Goal: Information Seeking & Learning: Learn about a topic

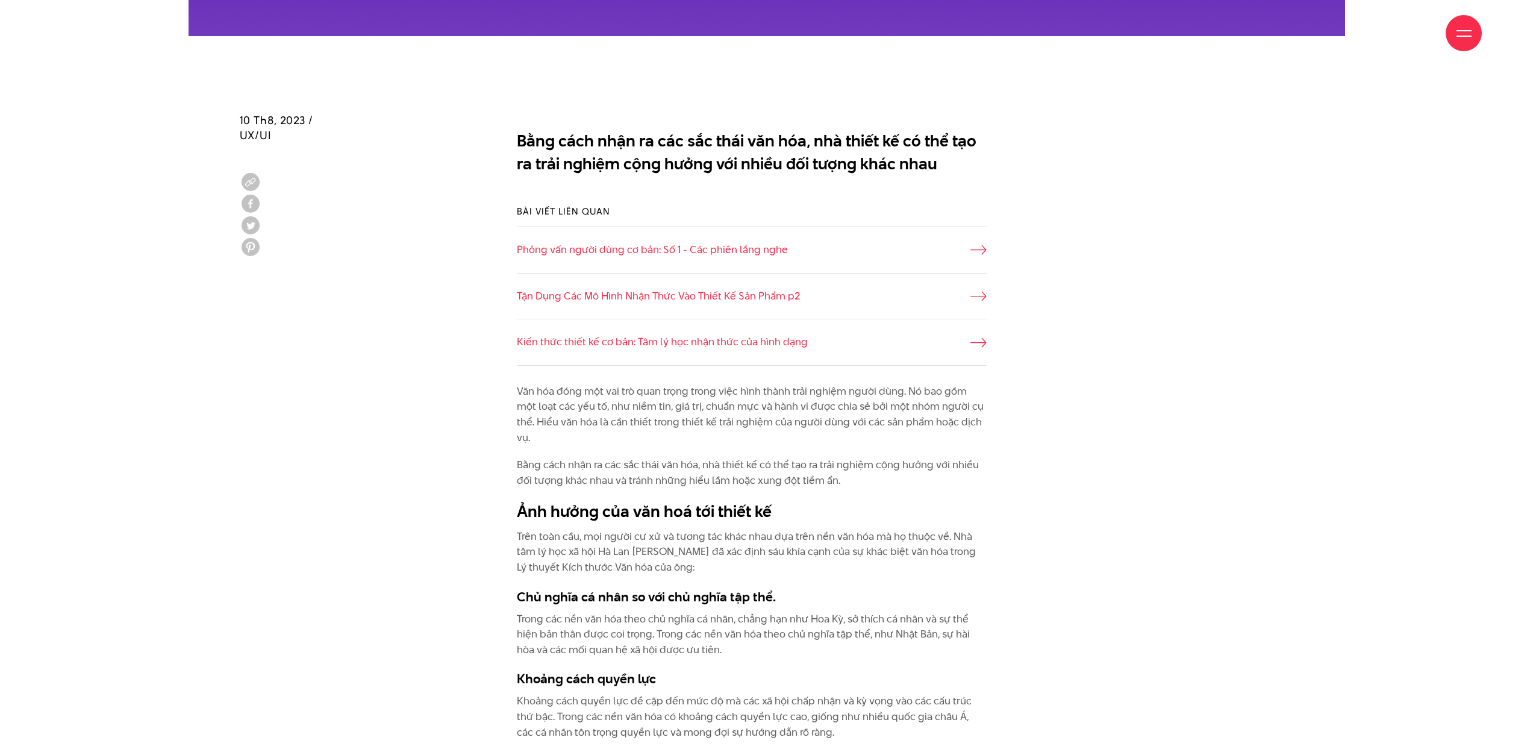
scroll to position [964, 0]
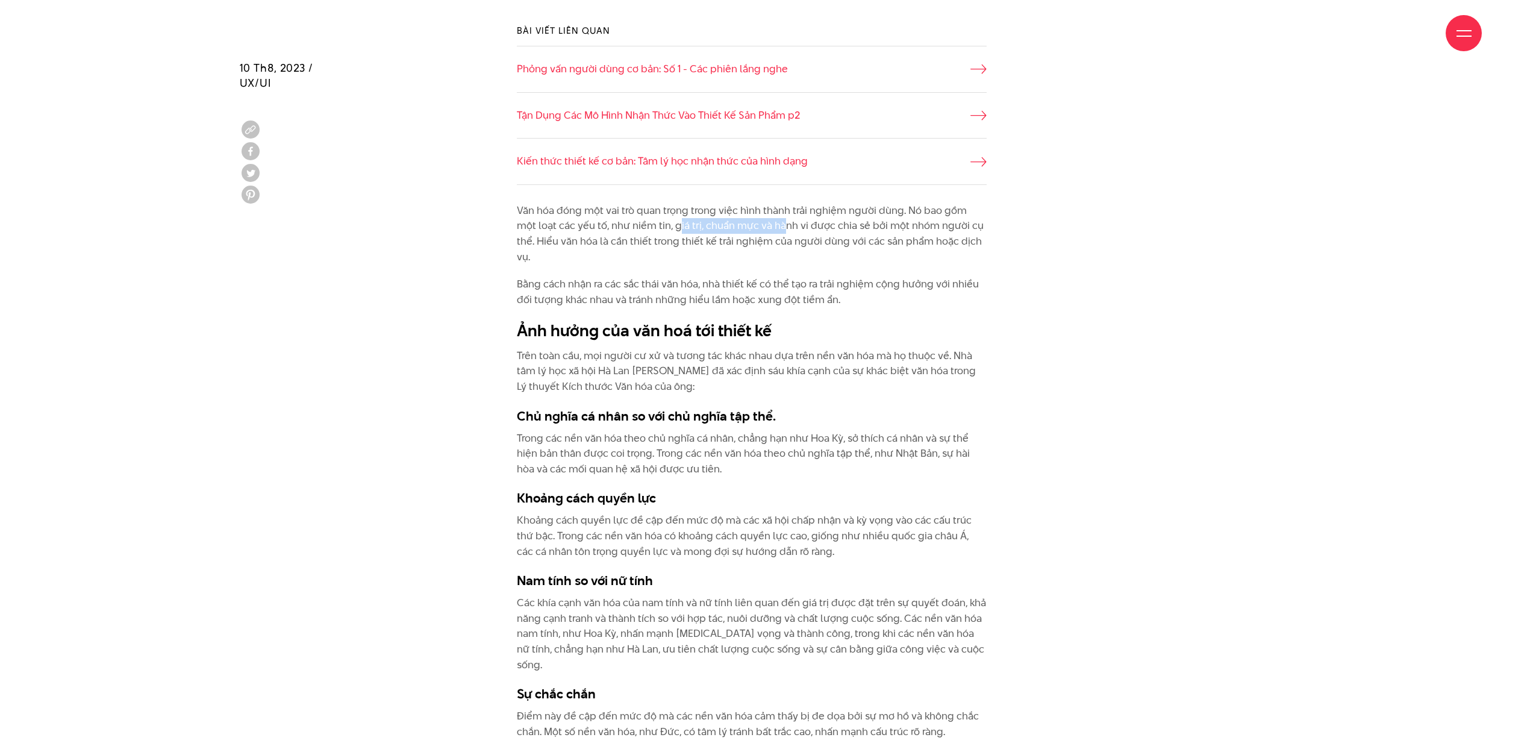
drag, startPoint x: 656, startPoint y: 223, endPoint x: 781, endPoint y: 223, distance: 124.7
click at [781, 223] on p "Văn hóa đóng một vai trò quan trọng trong việc hình thành trải nghiệm người dùn…" at bounding box center [752, 233] width 470 height 61
click at [802, 221] on p "Văn hóa đóng một vai trò quan trọng trong việc hình thành trải nghiệm người dùn…" at bounding box center [752, 233] width 470 height 61
drag, startPoint x: 588, startPoint y: 241, endPoint x: 734, endPoint y: 240, distance: 146.4
click at [734, 240] on p "Văn hóa đóng một vai trò quan trọng trong việc hình thành trải nghiệm người dùn…" at bounding box center [752, 233] width 470 height 61
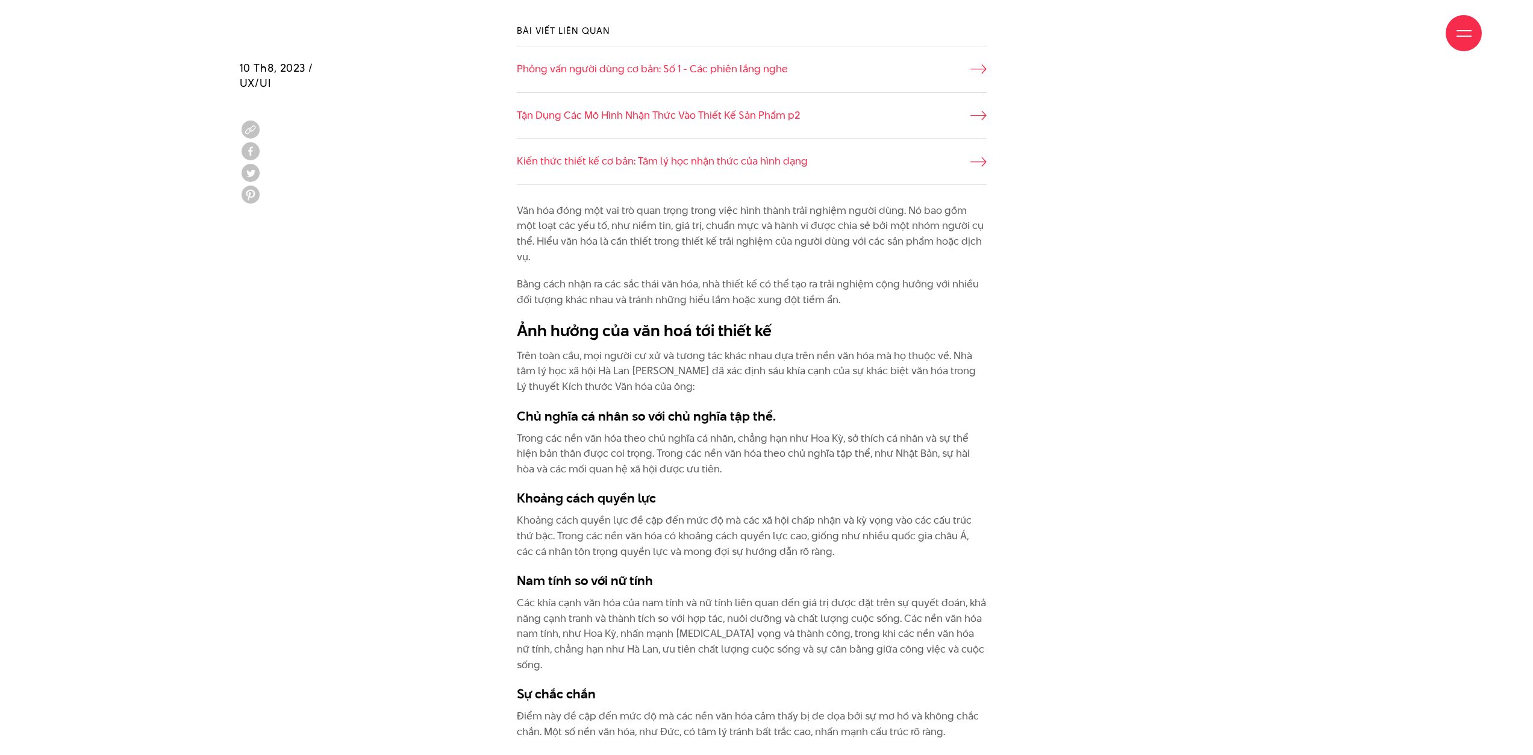
click at [547, 229] on p "Văn hóa đóng một vai trò quan trọng trong việc hình thành trải nghiệm người dùn…" at bounding box center [752, 233] width 470 height 61
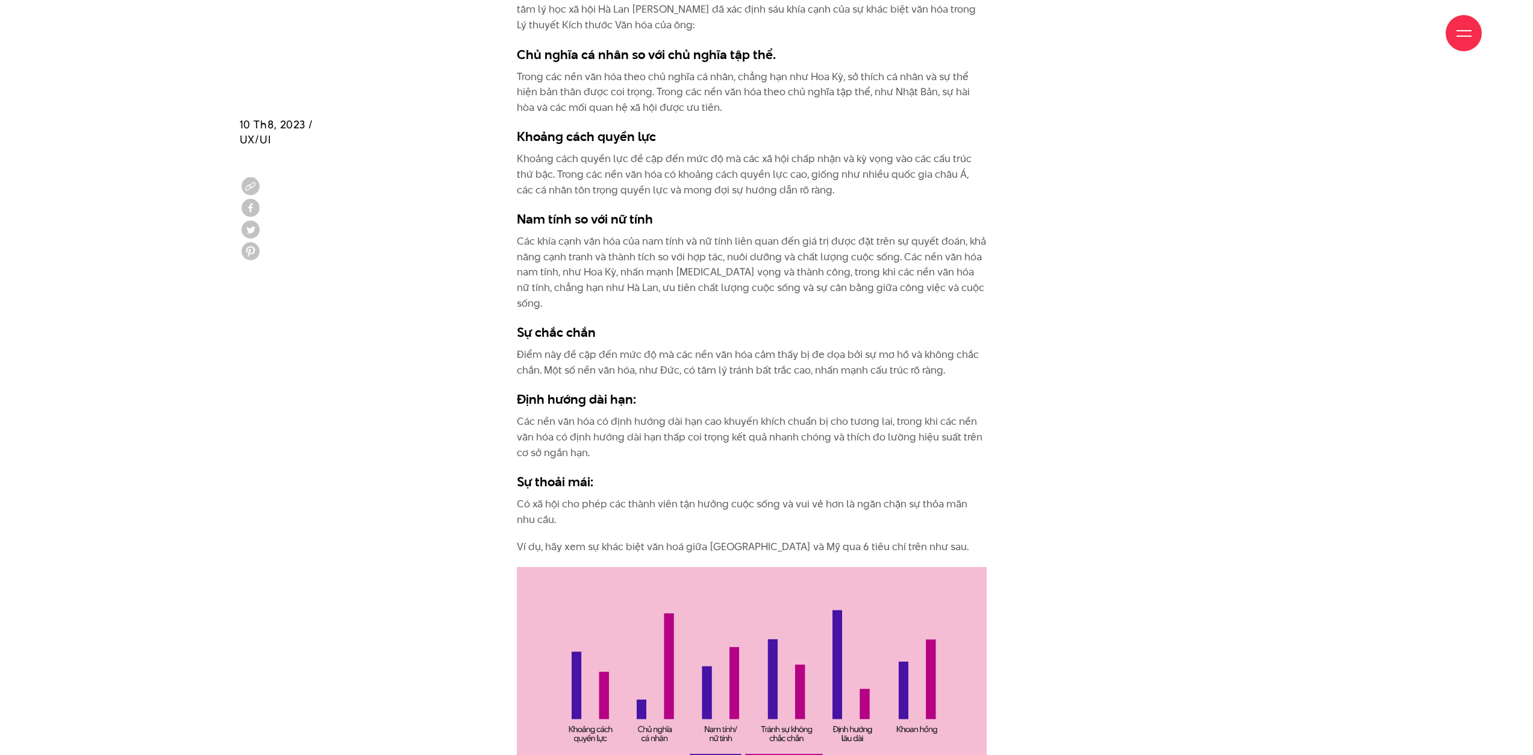
scroll to position [1446, 0]
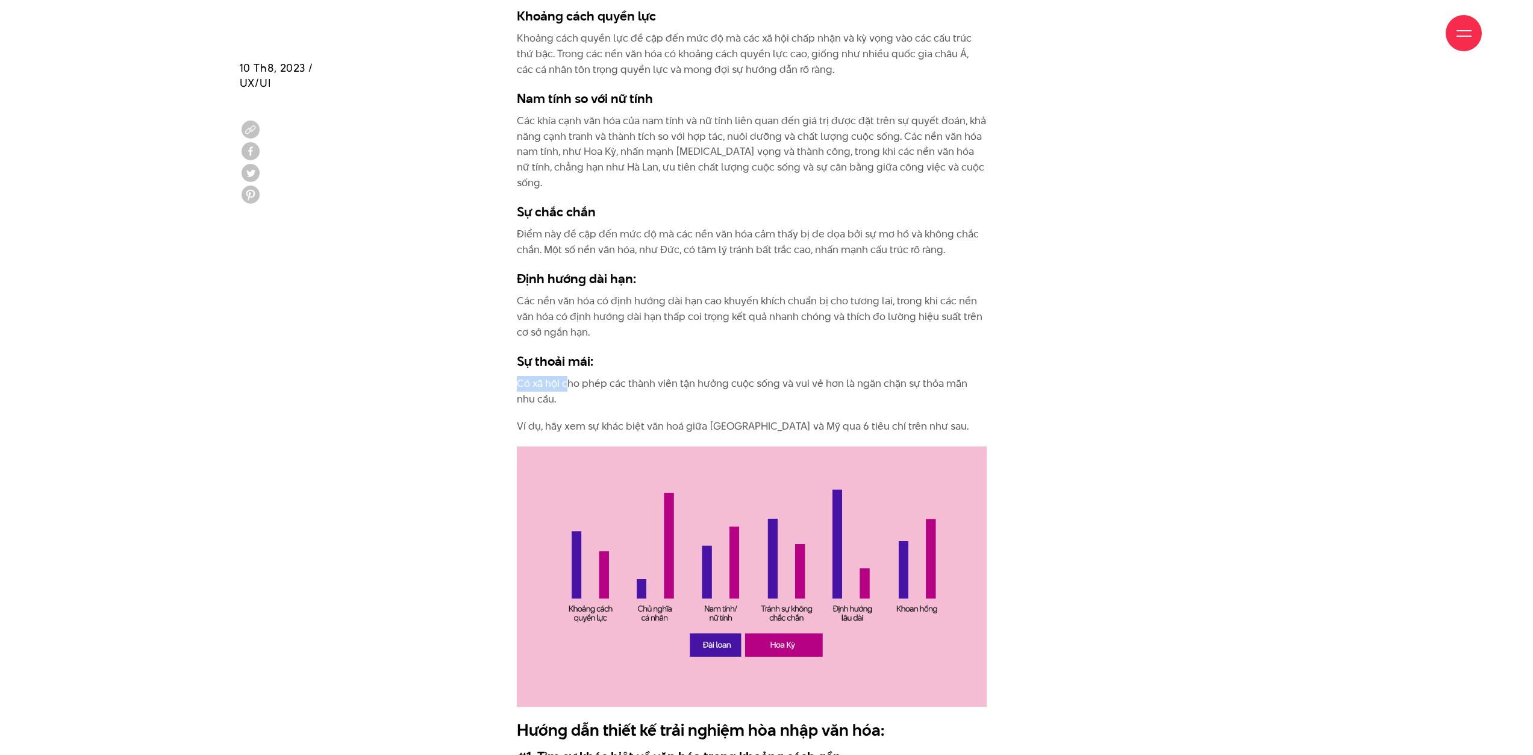
drag, startPoint x: 518, startPoint y: 351, endPoint x: 566, endPoint y: 351, distance: 47.6
click at [566, 376] on p "Có xã hội cho phép các thành viên tận hưởng cuộc sống và vui vẻ hơn là ngăn chặ…" at bounding box center [752, 391] width 470 height 31
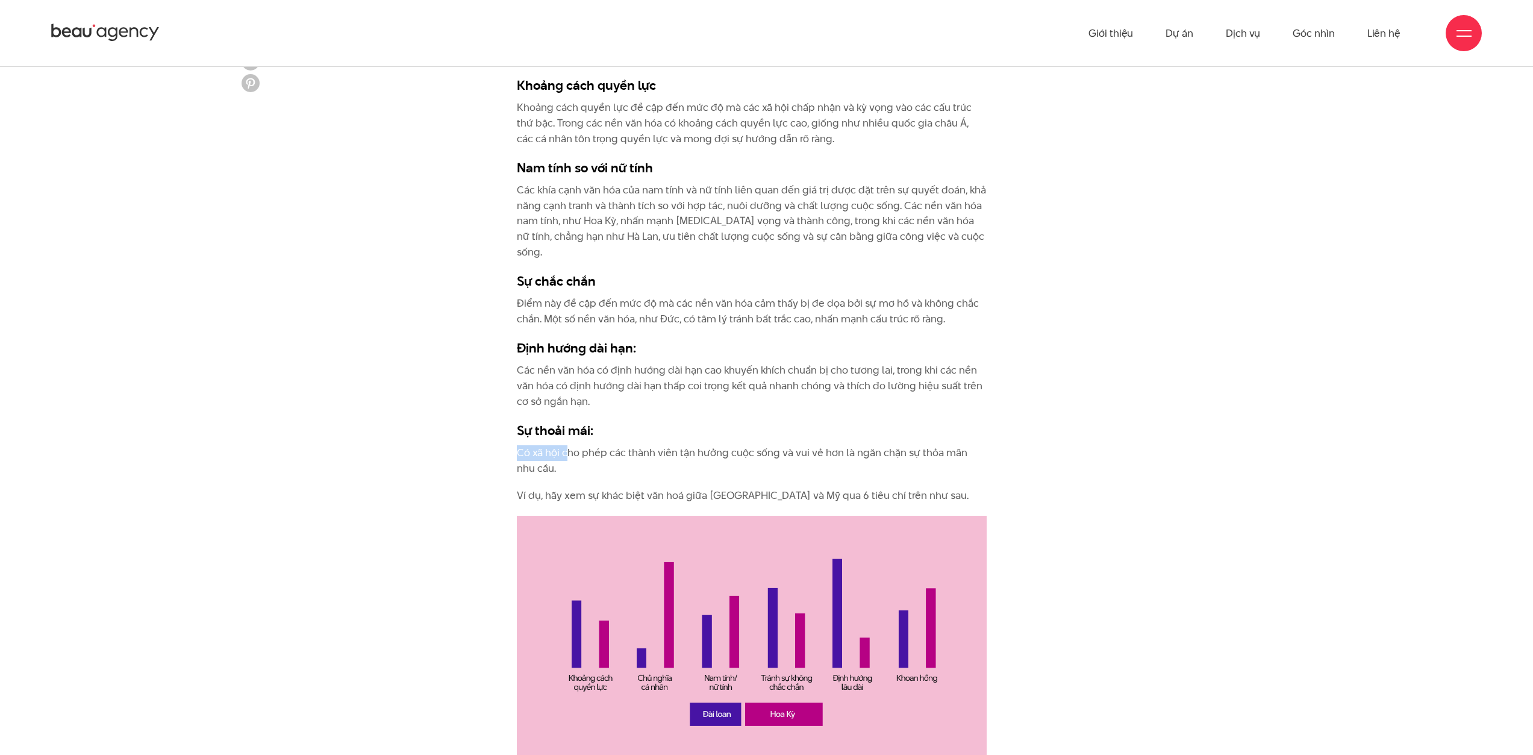
scroll to position [1205, 0]
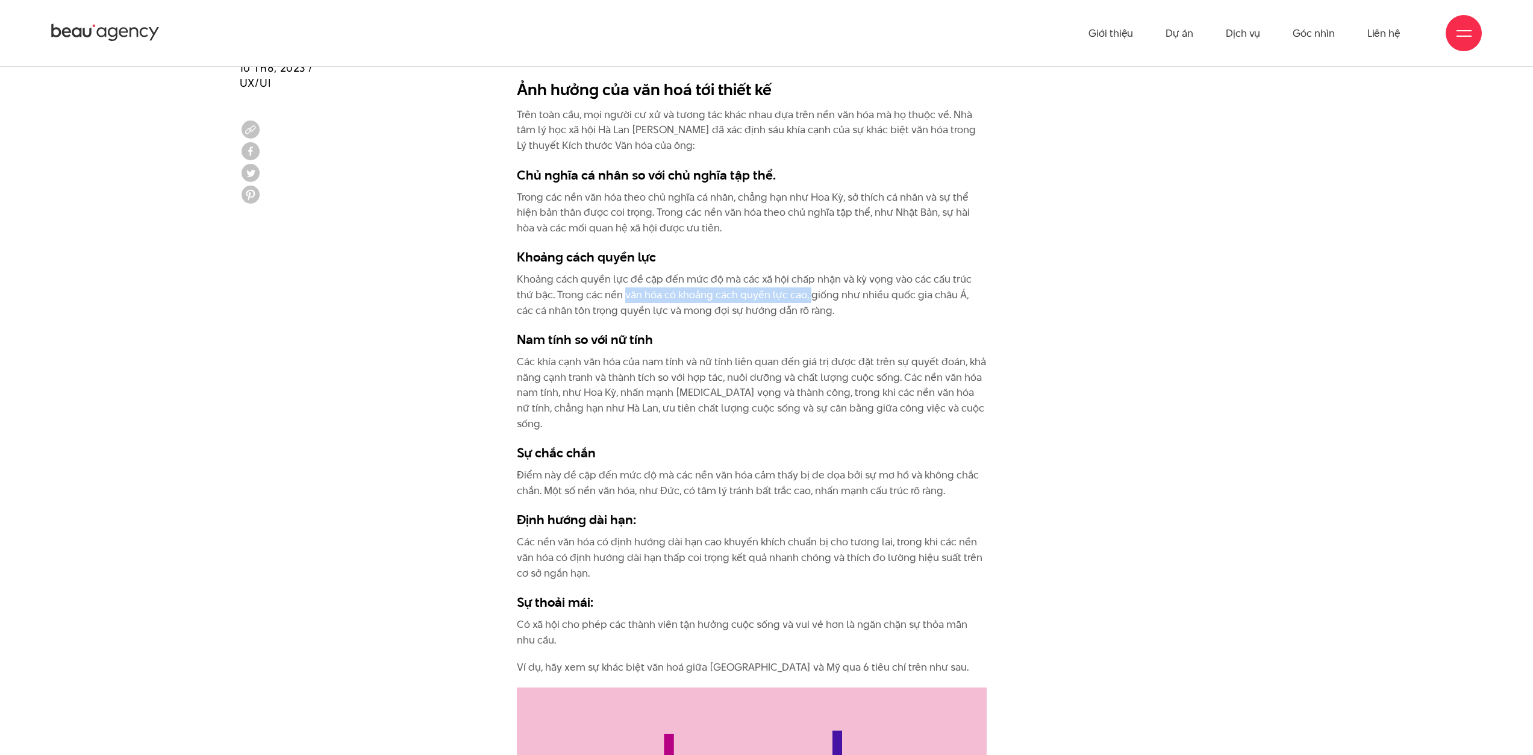
drag, startPoint x: 606, startPoint y: 273, endPoint x: 822, endPoint y: 276, distance: 216.3
click at [822, 276] on p "Khoảng cách quyền lực đề cập đến mức độ mà các xã hội chấp nhận và kỳ vọng vào …" at bounding box center [752, 295] width 470 height 46
click at [841, 279] on p "Khoảng cách quyền lực đề cập đến mức độ mà các xã hội chấp nhận và kỳ vọng vào …" at bounding box center [752, 295] width 470 height 46
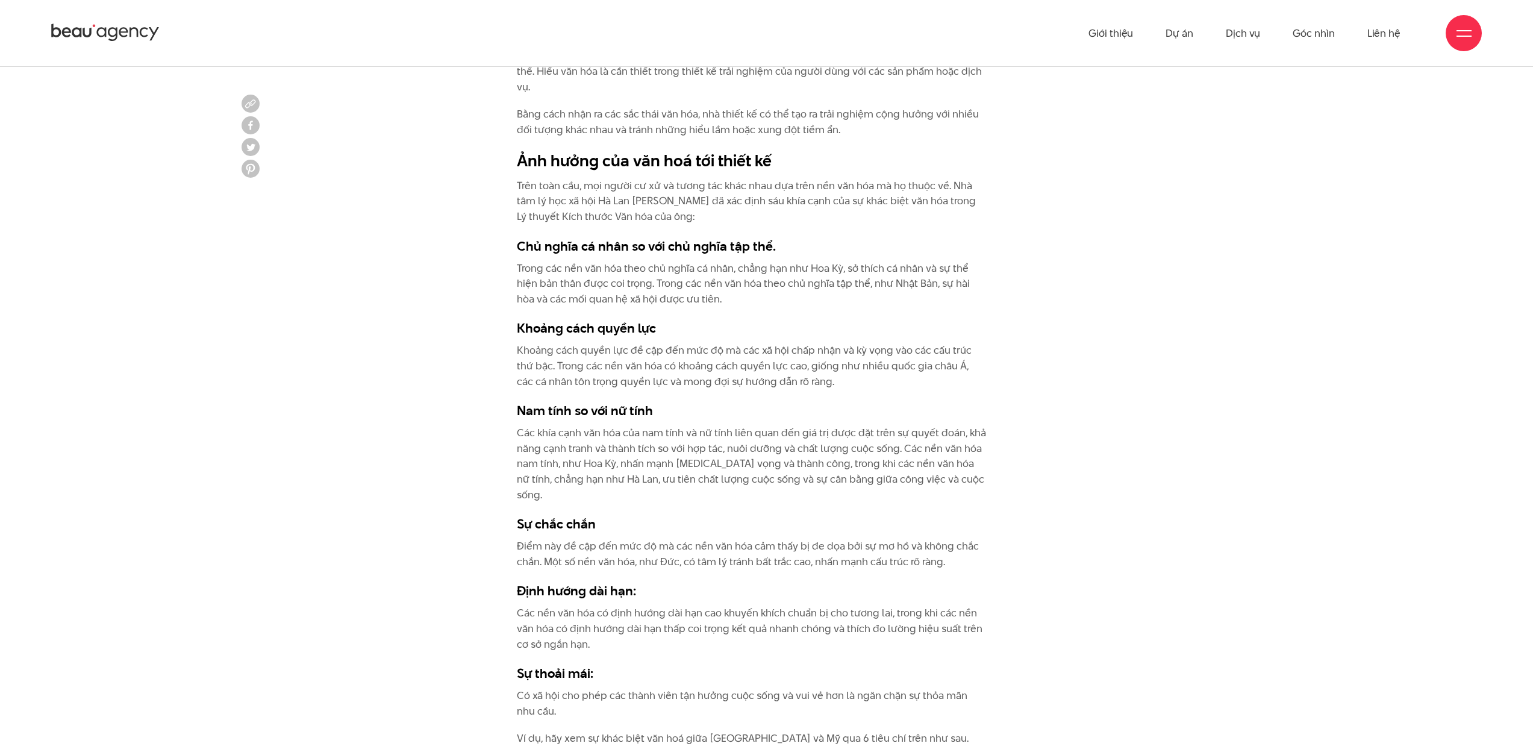
scroll to position [1024, 0]
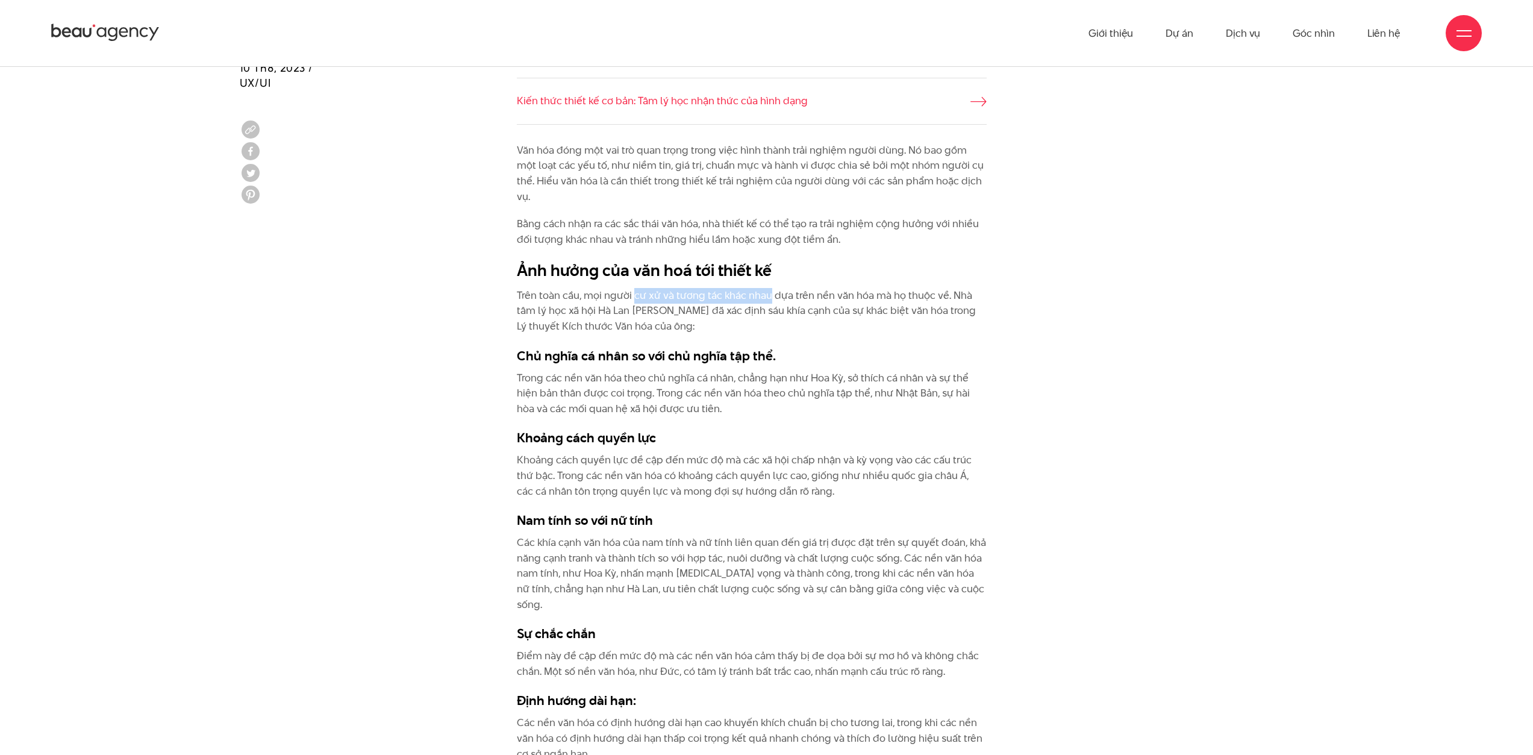
drag, startPoint x: 634, startPoint y: 281, endPoint x: 770, endPoint y: 279, distance: 136.1
click at [770, 288] on p "Trên toàn cầu, mọi người cư xử và tương tác khác nhau dựa trên nền văn hóa mà h…" at bounding box center [752, 311] width 470 height 46
click at [802, 288] on p "Trên toàn cầu, mọi người cư xử và tương tác khác nhau dựa trên nền văn hóa mà h…" at bounding box center [752, 311] width 470 height 46
drag, startPoint x: 613, startPoint y: 298, endPoint x: 831, endPoint y: 295, distance: 218.1
click at [811, 295] on p "Trên toàn cầu, mọi người cư xử và tương tác khác nhau dựa trên nền văn hóa mà h…" at bounding box center [752, 311] width 470 height 46
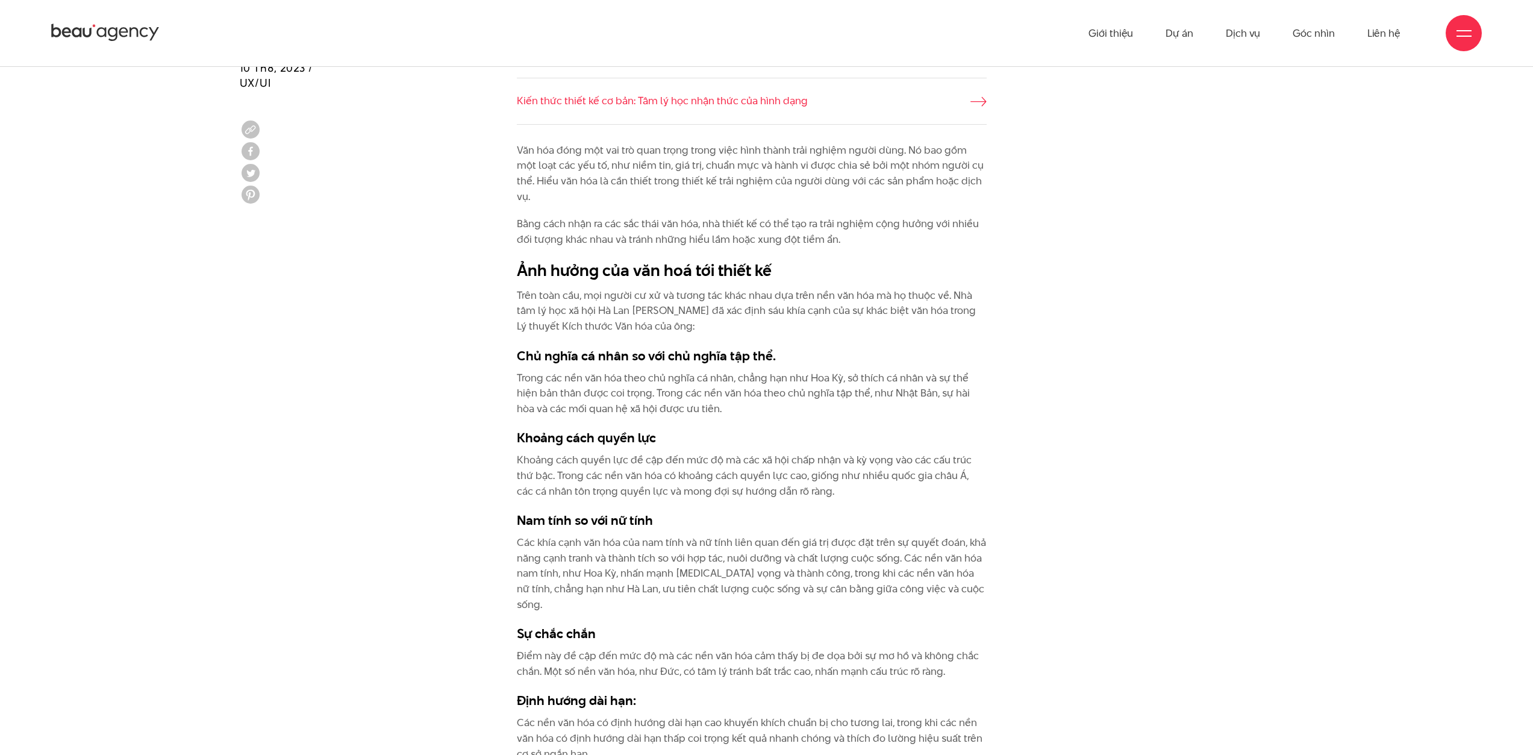
click at [834, 295] on p "Trên toàn cầu, mọi người cư xử và tương tác khác nhau dựa trên nền văn hóa mà h…" at bounding box center [752, 311] width 470 height 46
drag, startPoint x: 590, startPoint y: 368, endPoint x: 796, endPoint y: 369, distance: 205.4
click at [794, 370] on p "Trong các nền văn hóa theo chủ nghĩa cá nhân, chẳng hạn như Hoa Kỳ, sở thích cá…" at bounding box center [752, 393] width 470 height 46
drag, startPoint x: 649, startPoint y: 380, endPoint x: 870, endPoint y: 381, distance: 221.1
click at [869, 381] on p "Trong các nền văn hóa theo chủ nghĩa cá nhân, chẳng hạn như Hoa Kỳ, sở thích cá…" at bounding box center [752, 393] width 470 height 46
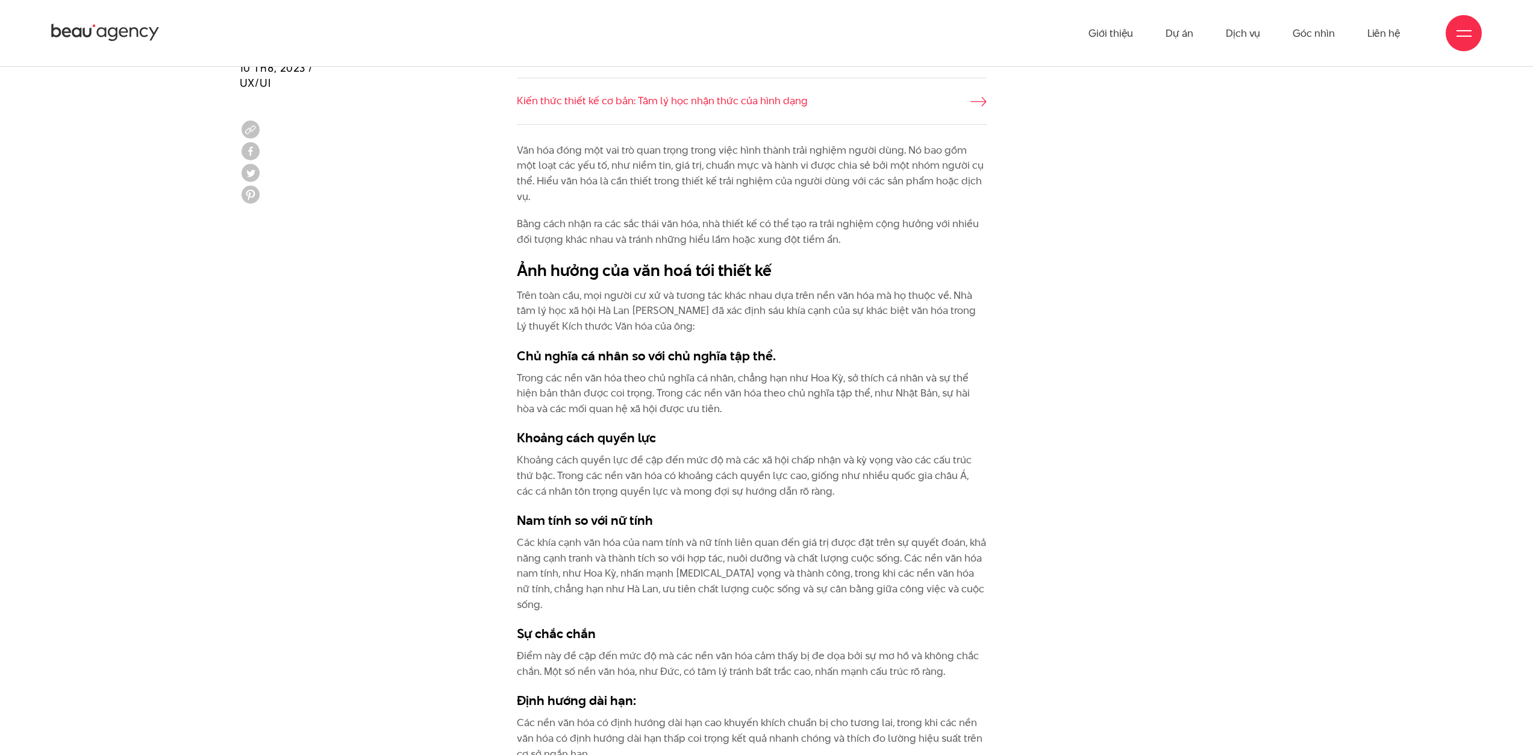
click at [631, 393] on p "Trong các nền văn hóa theo chủ nghĩa cá nhân, chẳng hạn như Hoa Kỳ, sở thích cá…" at bounding box center [752, 393] width 470 height 46
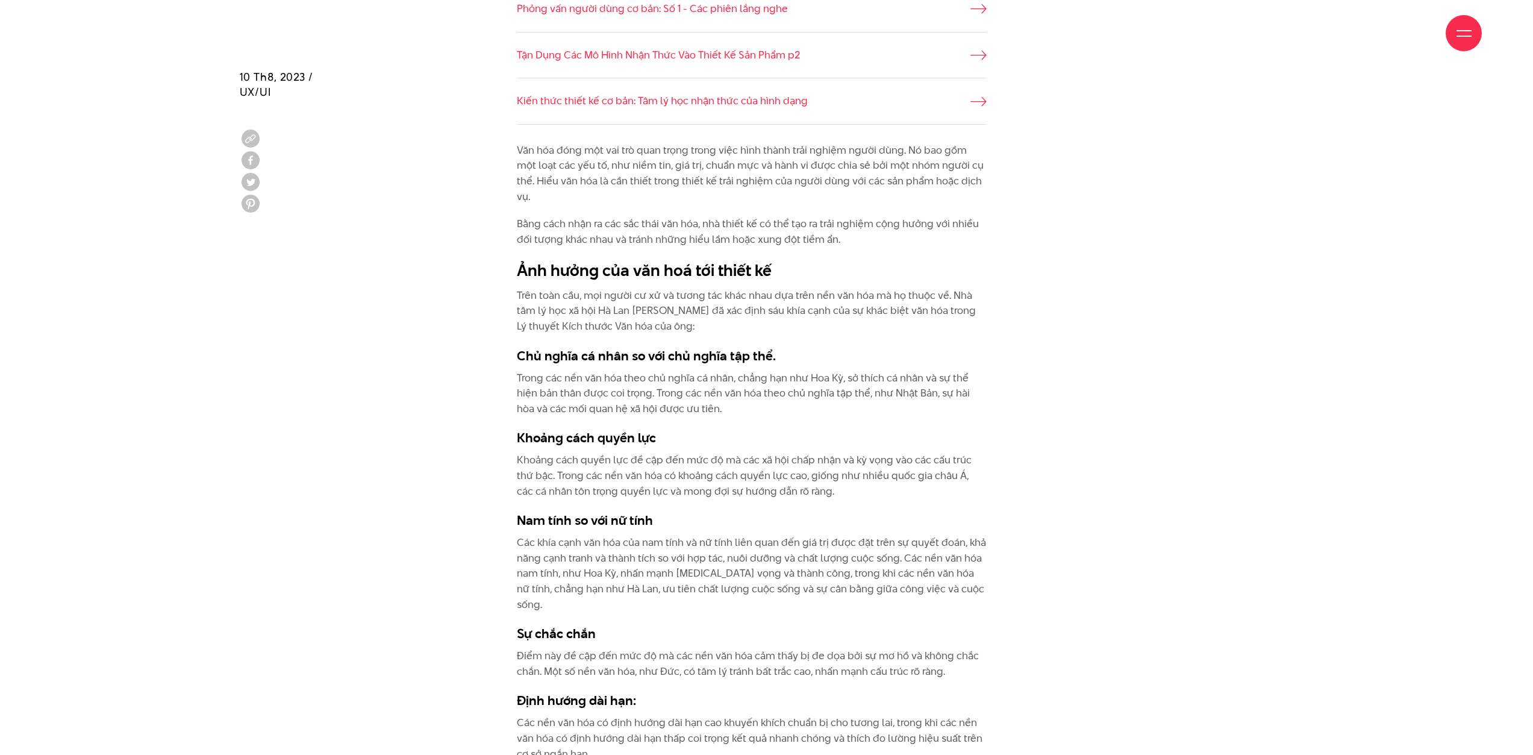
scroll to position [1205, 0]
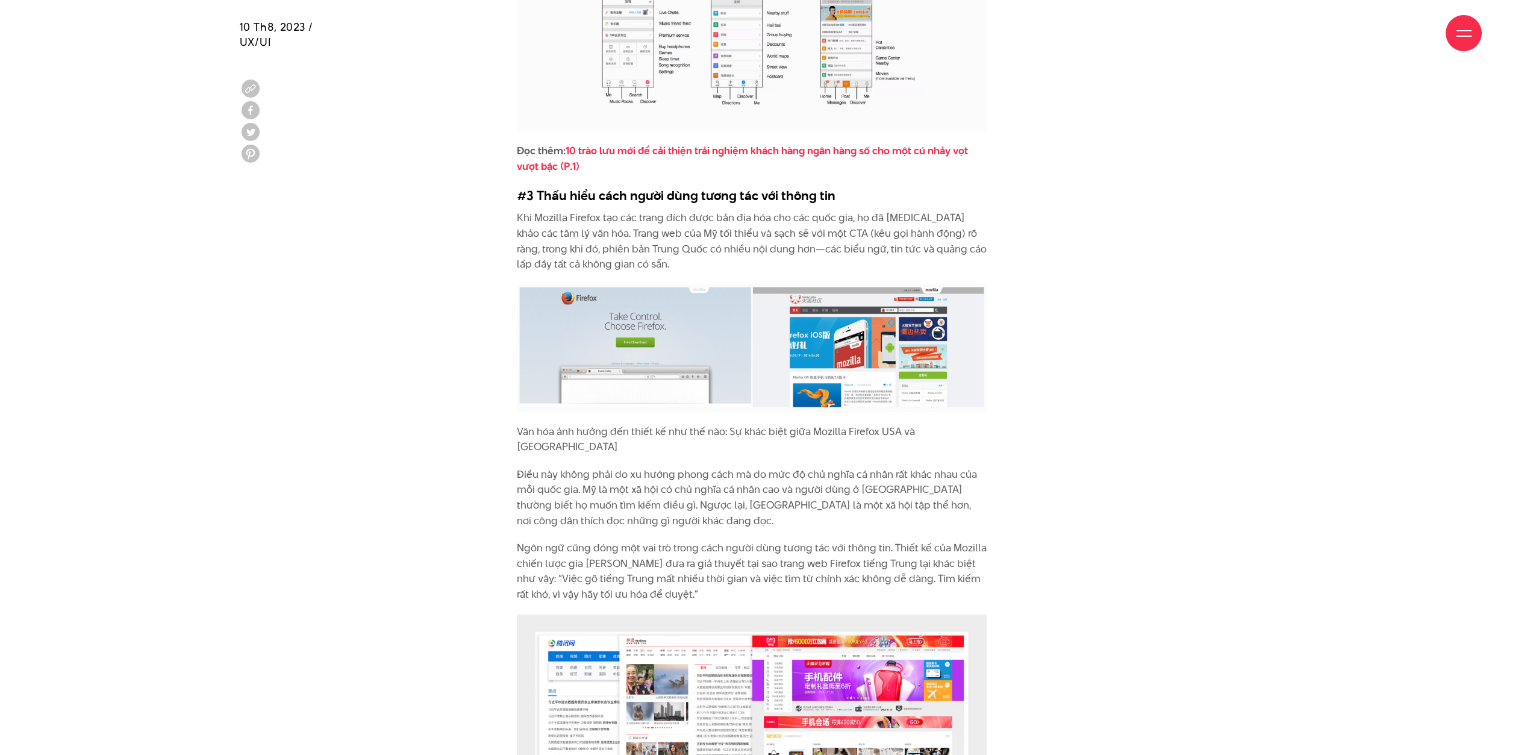
scroll to position [3494, 0]
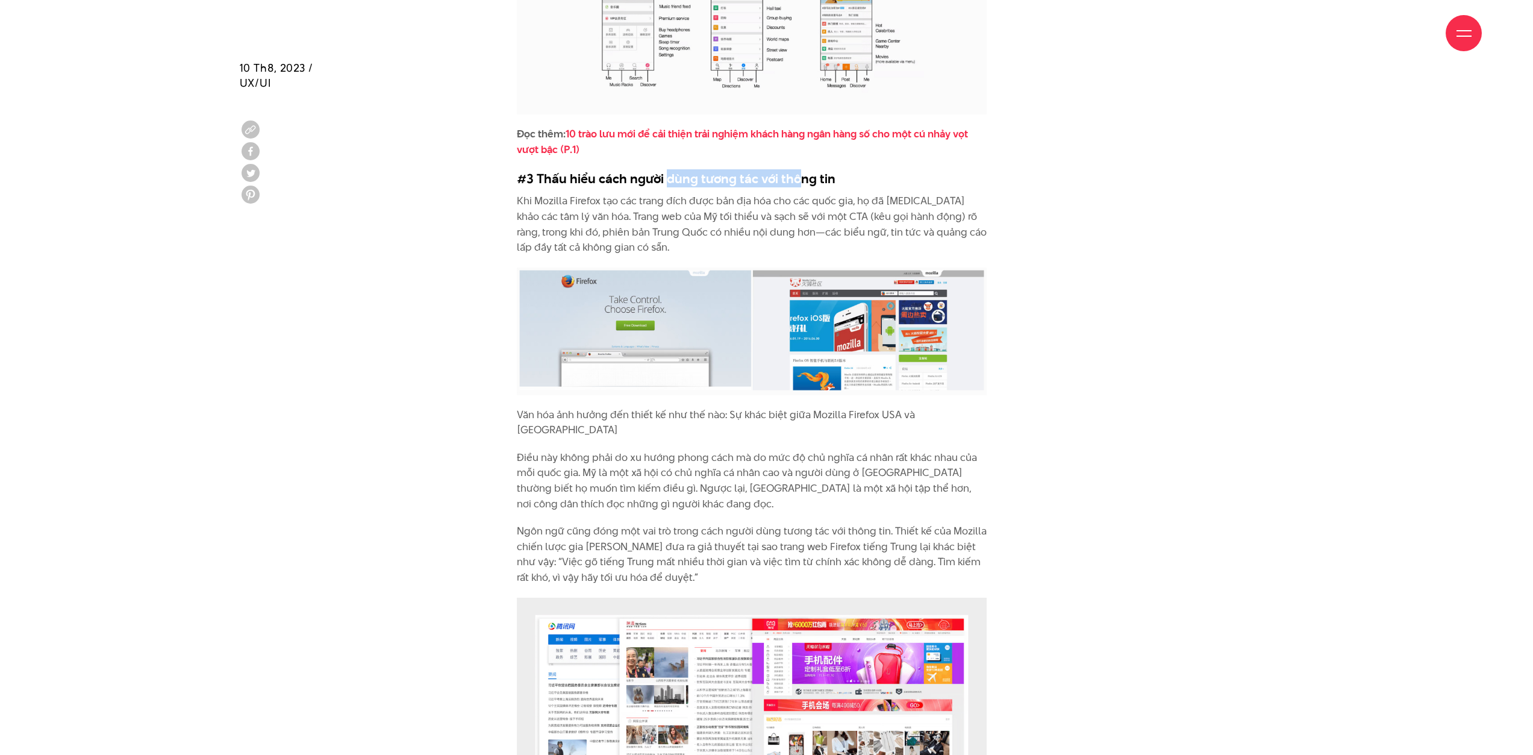
drag, startPoint x: 667, startPoint y: 128, endPoint x: 802, endPoint y: 128, distance: 134.3
click at [798, 169] on h3 "#3 Thấu hiểu cách người dùng tương tác với thông tin" at bounding box center [752, 178] width 470 height 18
click at [794, 169] on h3 "#3 Thấu hiểu cách người dùng tương tác với thông tin" at bounding box center [752, 178] width 470 height 18
drag, startPoint x: 551, startPoint y: 130, endPoint x: 699, endPoint y: 149, distance: 149.4
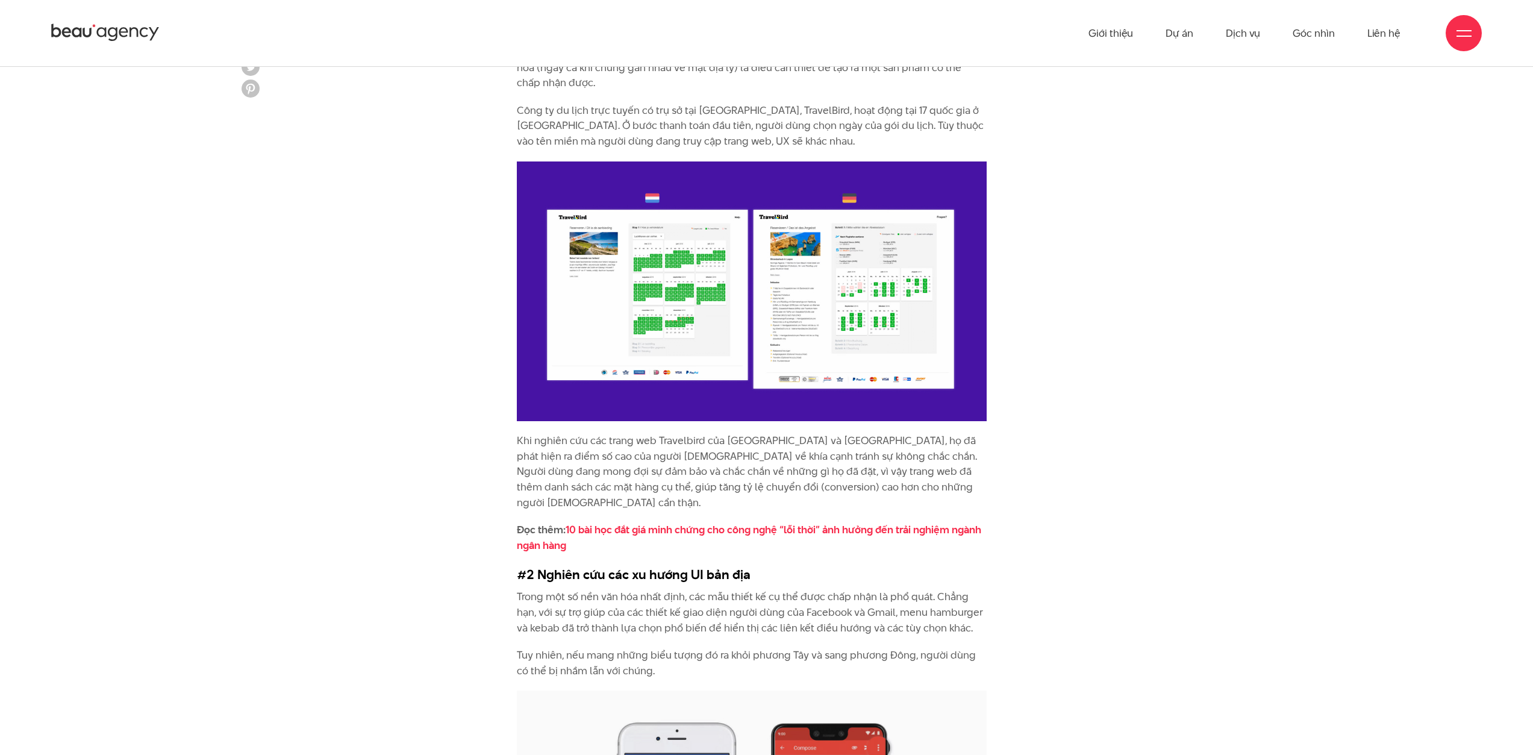
scroll to position [2048, 0]
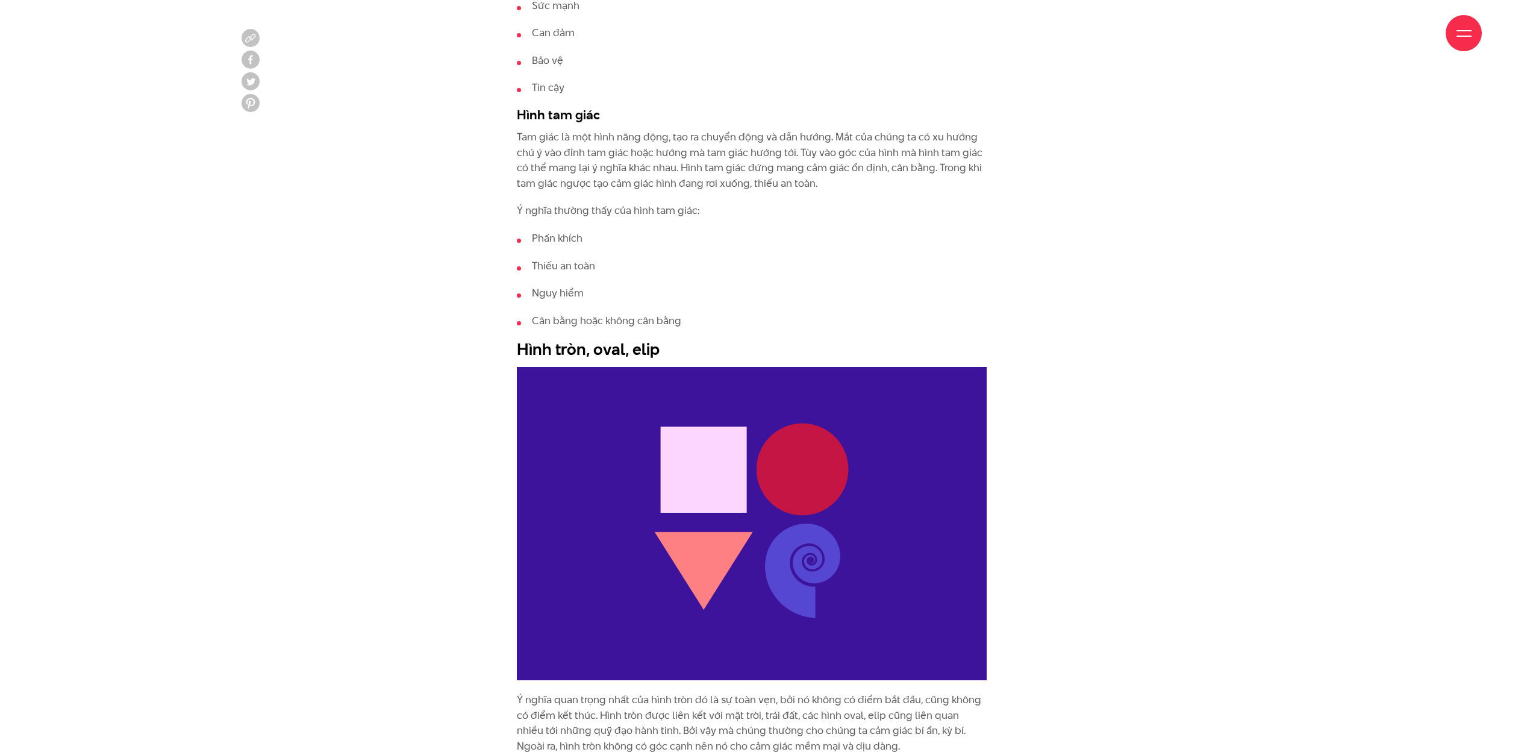
scroll to position [1566, 0]
